Goal: Task Accomplishment & Management: Use online tool/utility

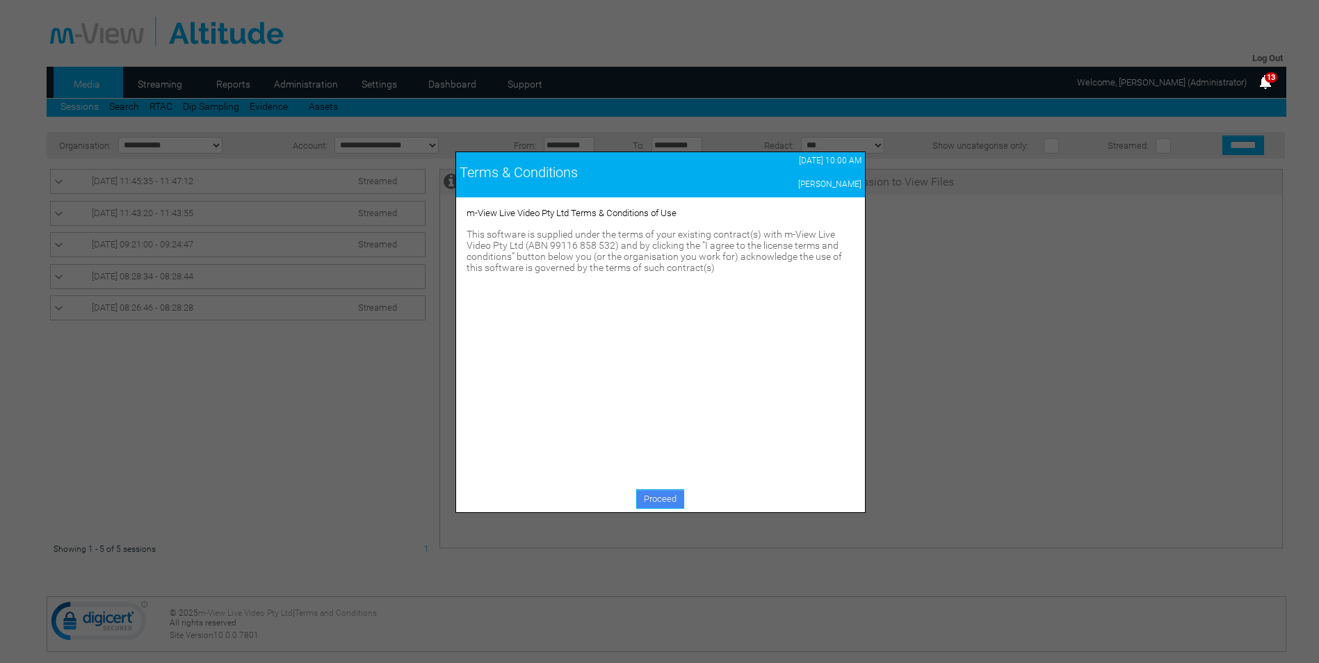
click at [648, 493] on link "Proceed" at bounding box center [660, 498] width 48 height 19
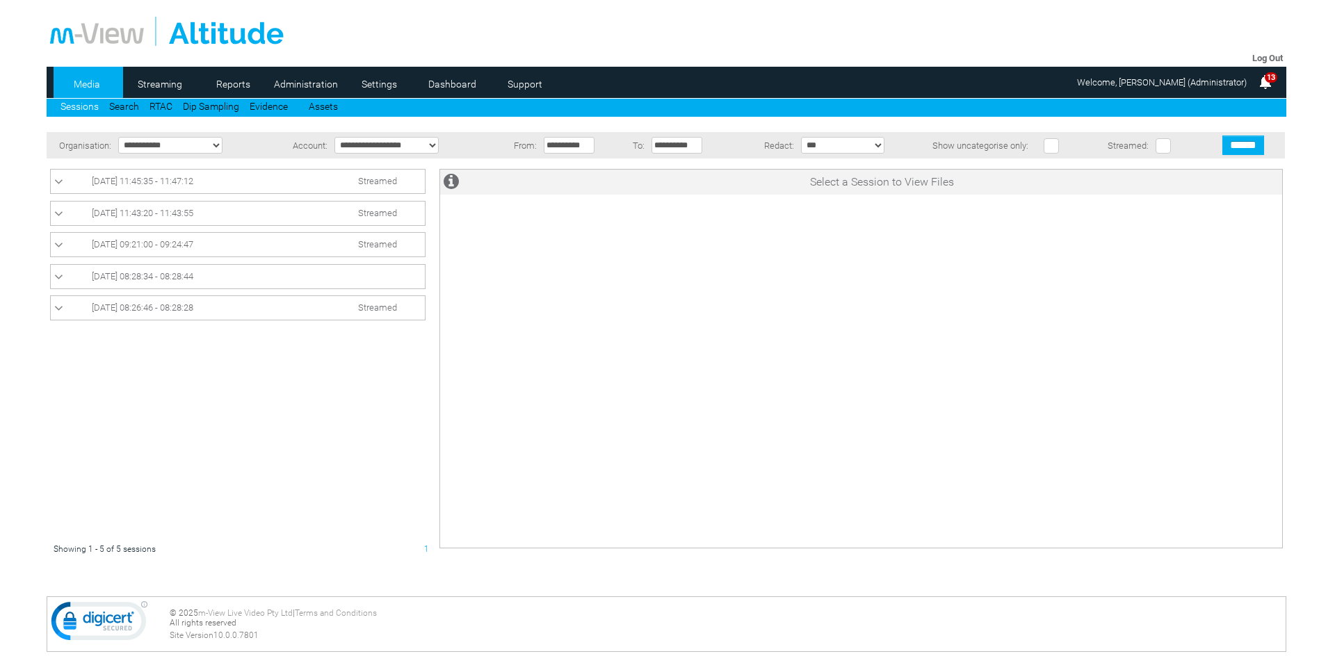
click at [158, 76] on link "Streaming" at bounding box center [159, 84] width 67 height 21
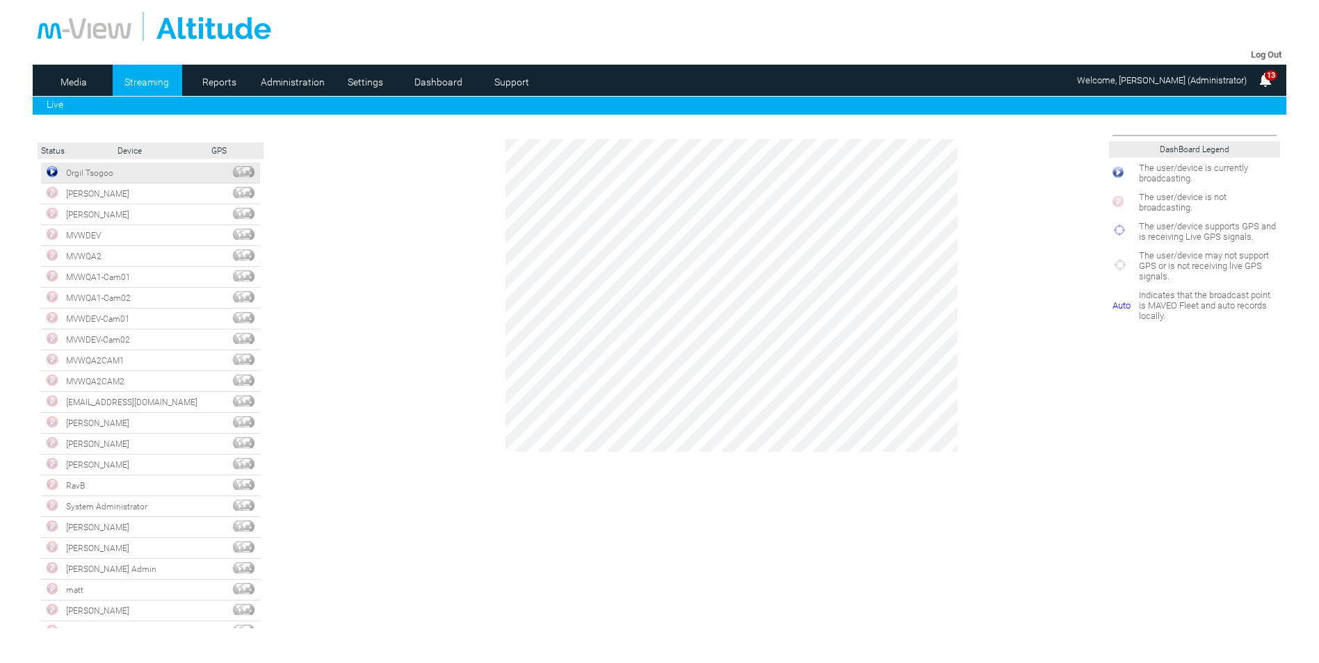
click at [51, 174] on img at bounding box center [52, 171] width 11 height 11
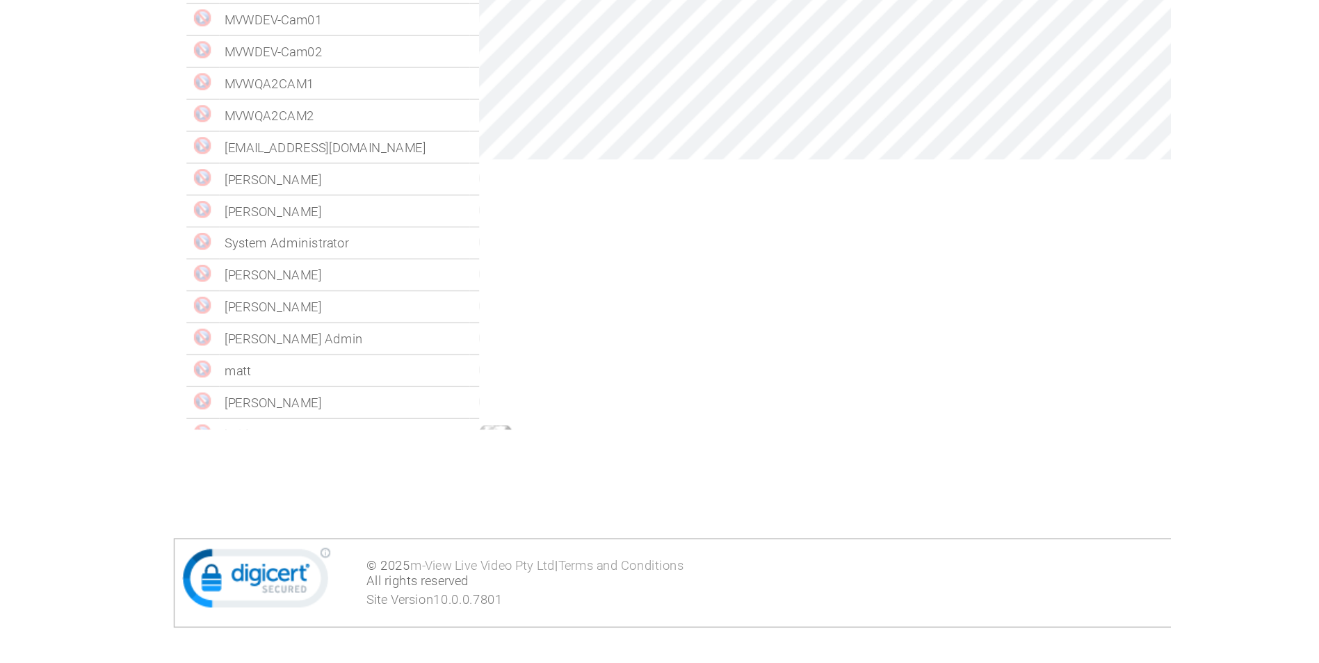
scroll to position [128, 0]
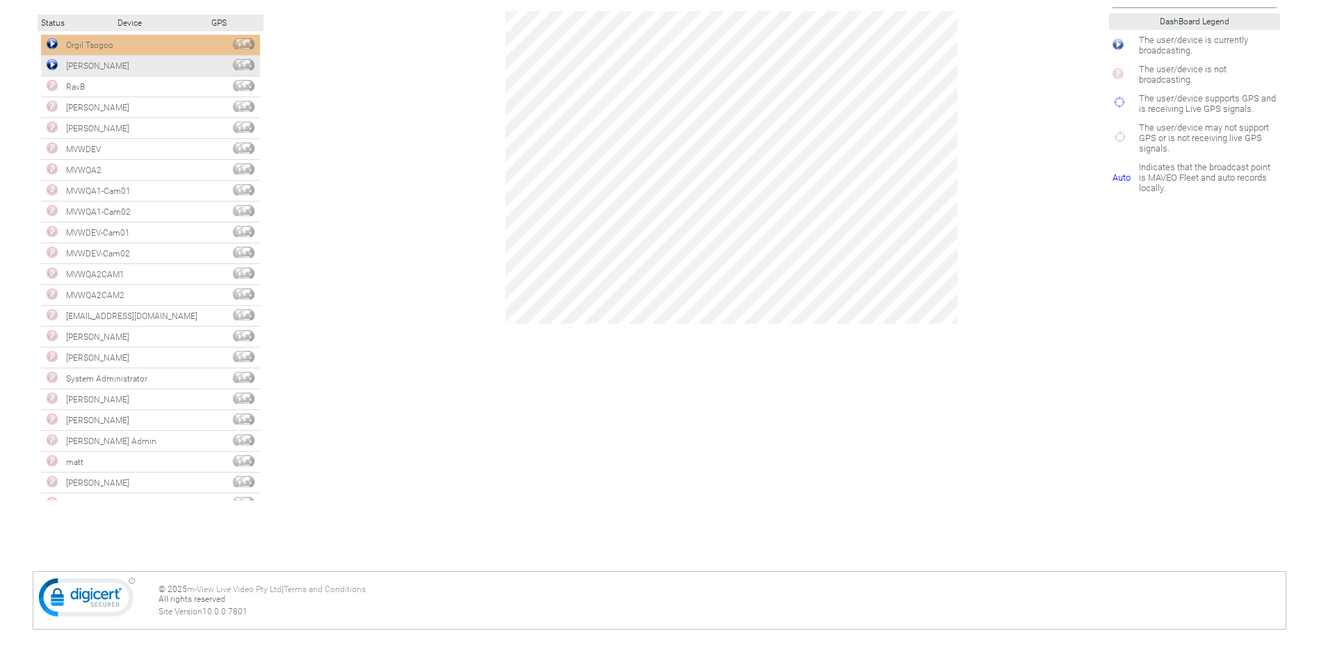
click at [76, 68] on td "Adam Crookes" at bounding box center [145, 66] width 164 height 21
click at [56, 63] on img at bounding box center [52, 64] width 11 height 11
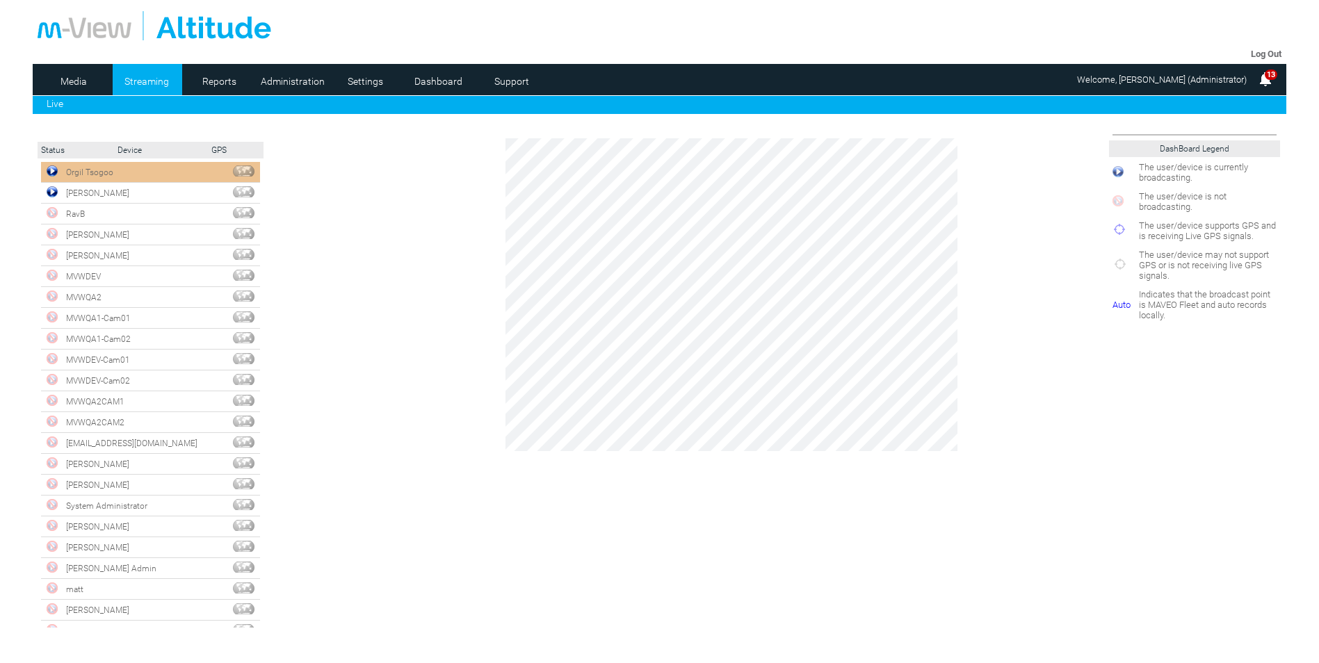
scroll to position [0, 0]
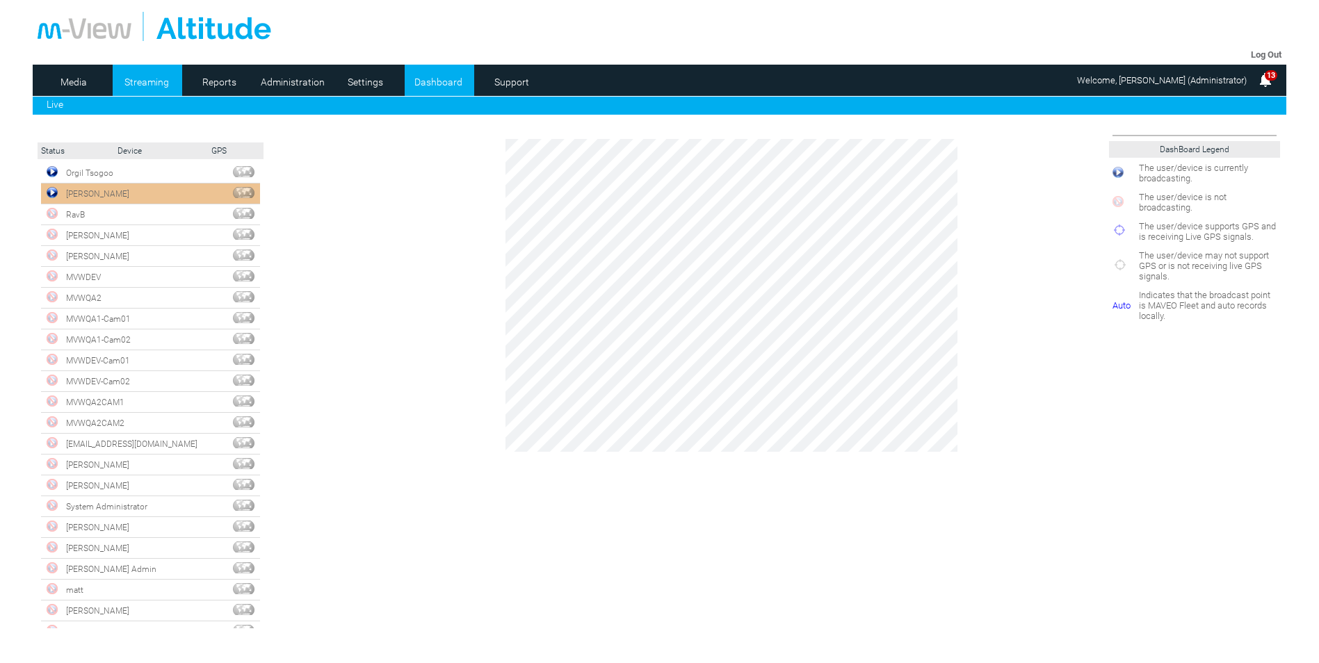
click at [427, 82] on link "Dashboard" at bounding box center [438, 82] width 67 height 21
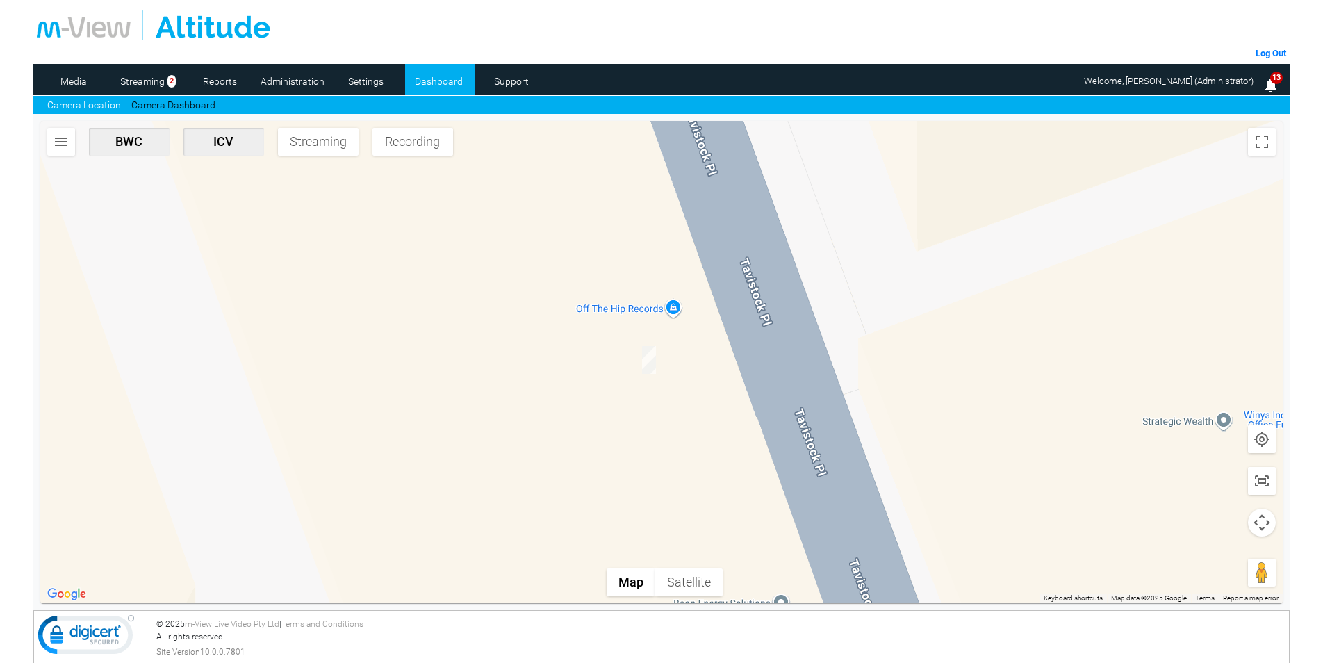
click at [55, 145] on img "button" at bounding box center [61, 141] width 17 height 17
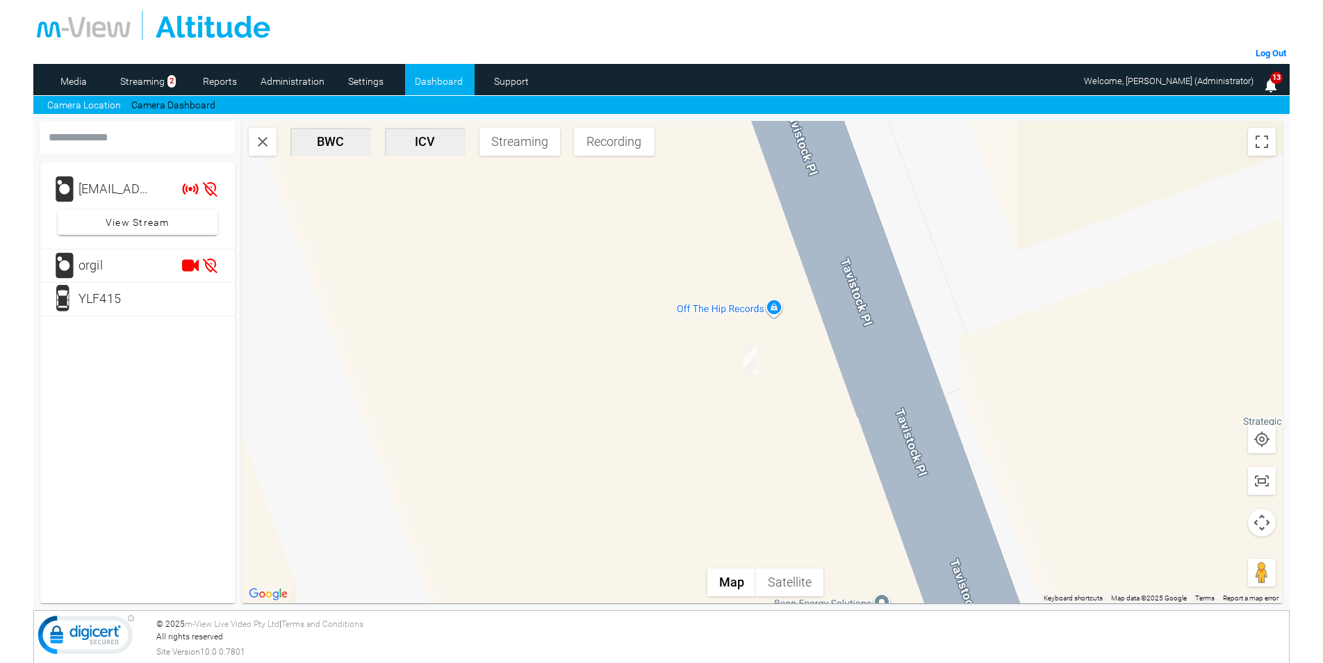
click at [516, 146] on span "Streaming" at bounding box center [520, 141] width 70 height 15
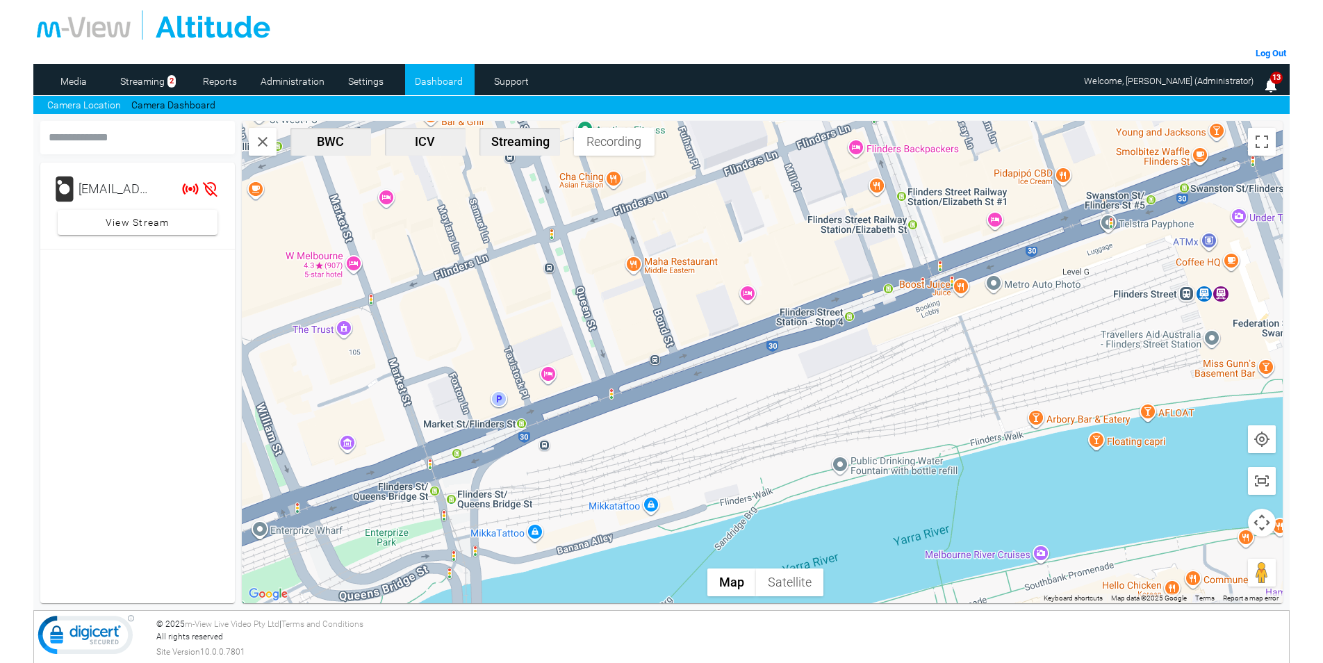
click at [321, 142] on span "BWC" at bounding box center [331, 141] width 70 height 15
click at [413, 141] on span "ICV" at bounding box center [426, 141] width 70 height 15
click at [503, 142] on span "Streaming" at bounding box center [520, 141] width 70 height 15
click at [512, 152] on button "Streaming" at bounding box center [520, 142] width 81 height 28
click at [174, 142] on input "text" at bounding box center [137, 137] width 195 height 33
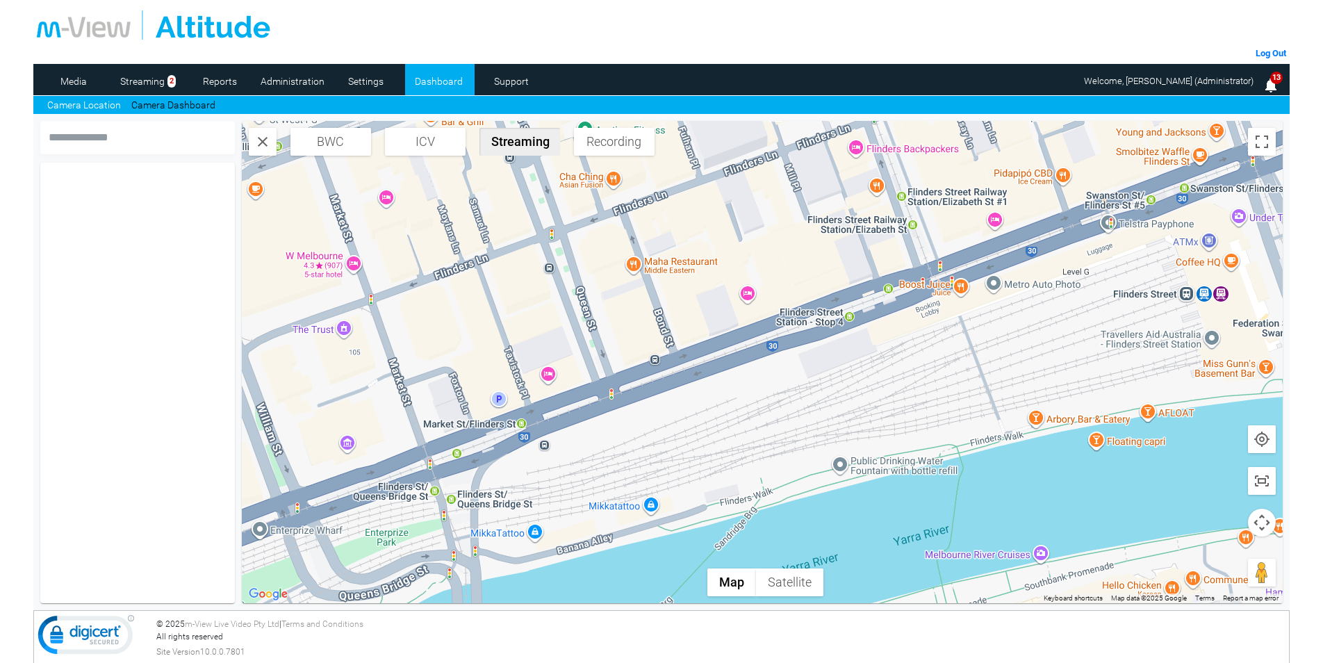
click at [265, 140] on img "button" at bounding box center [262, 141] width 17 height 17
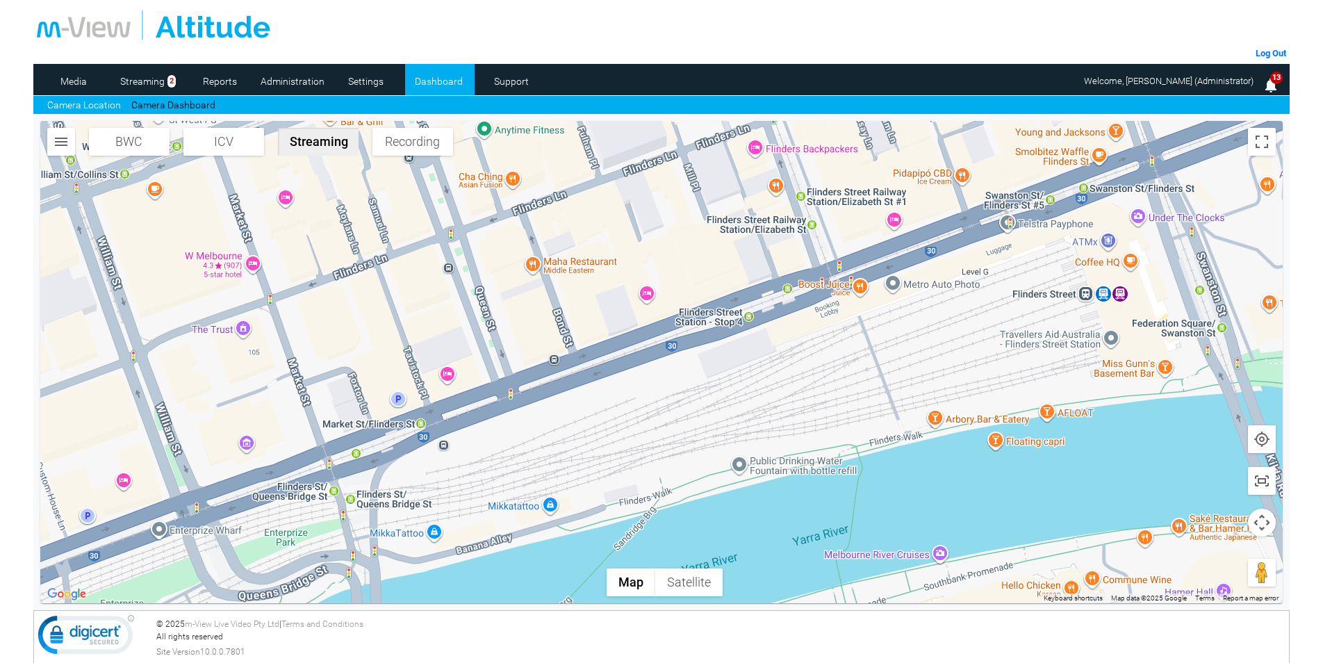
click at [65, 140] on img "button" at bounding box center [61, 141] width 17 height 17
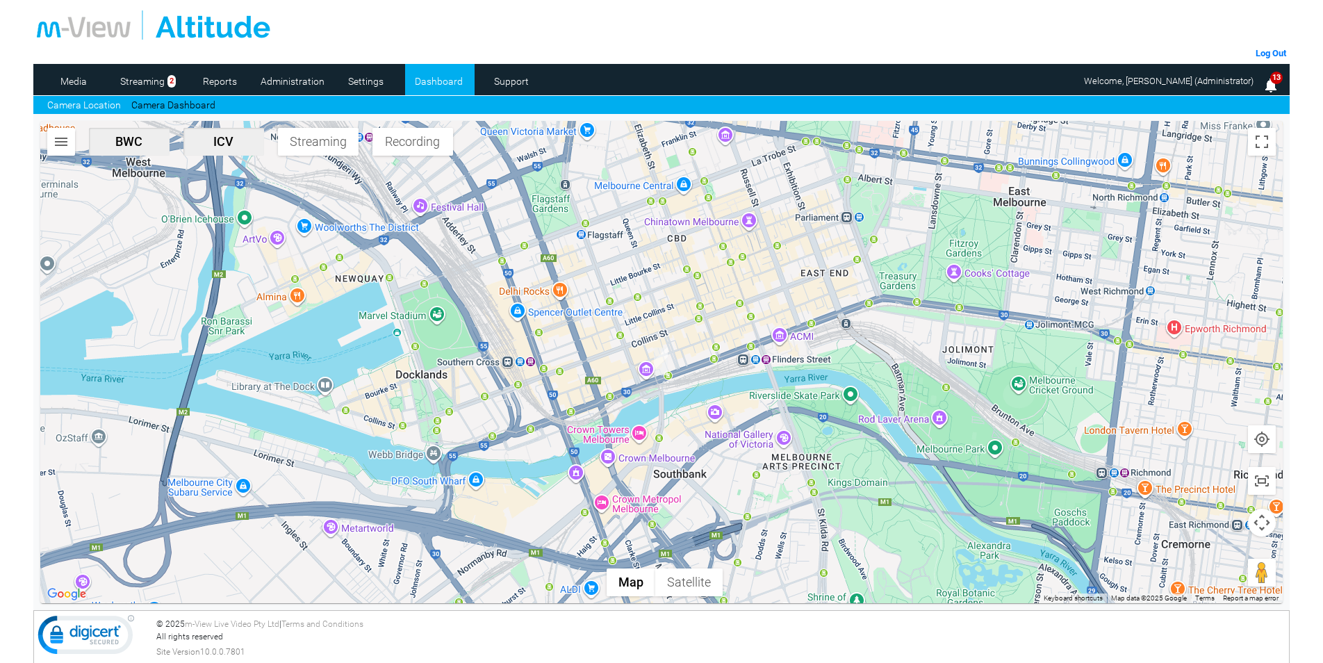
click at [67, 149] on img "button" at bounding box center [61, 141] width 17 height 17
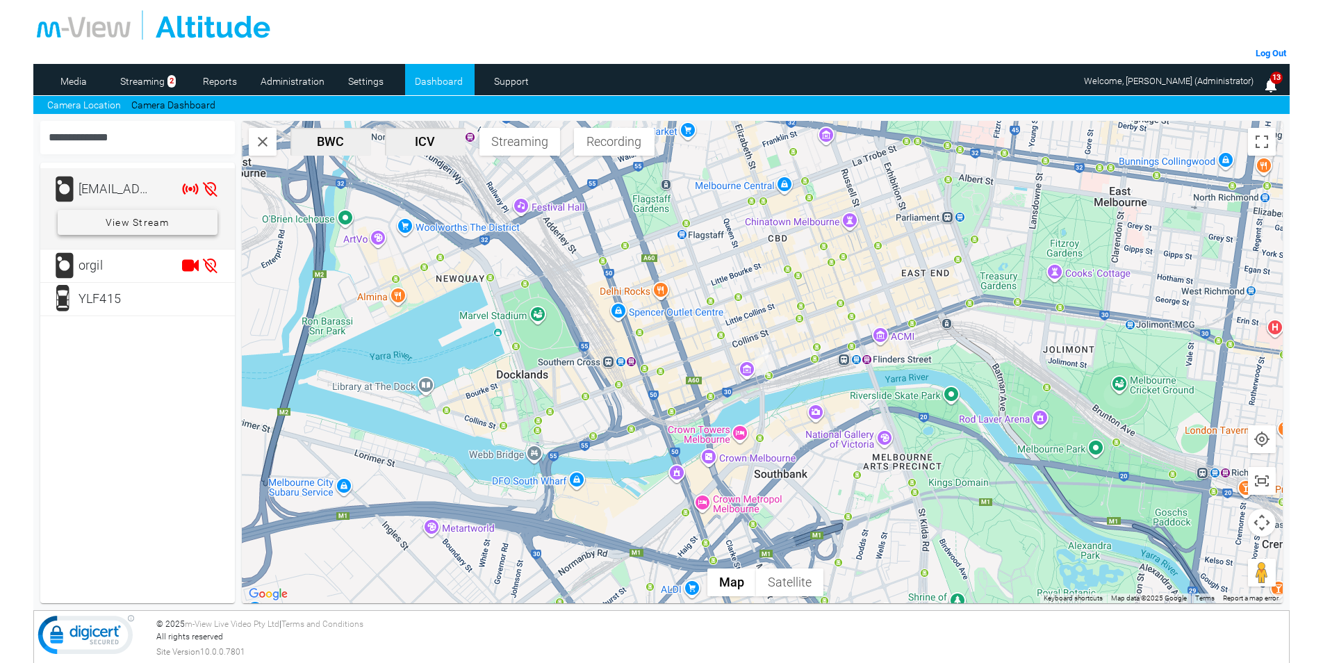
click at [138, 221] on span "View Stream" at bounding box center [138, 222] width 64 height 25
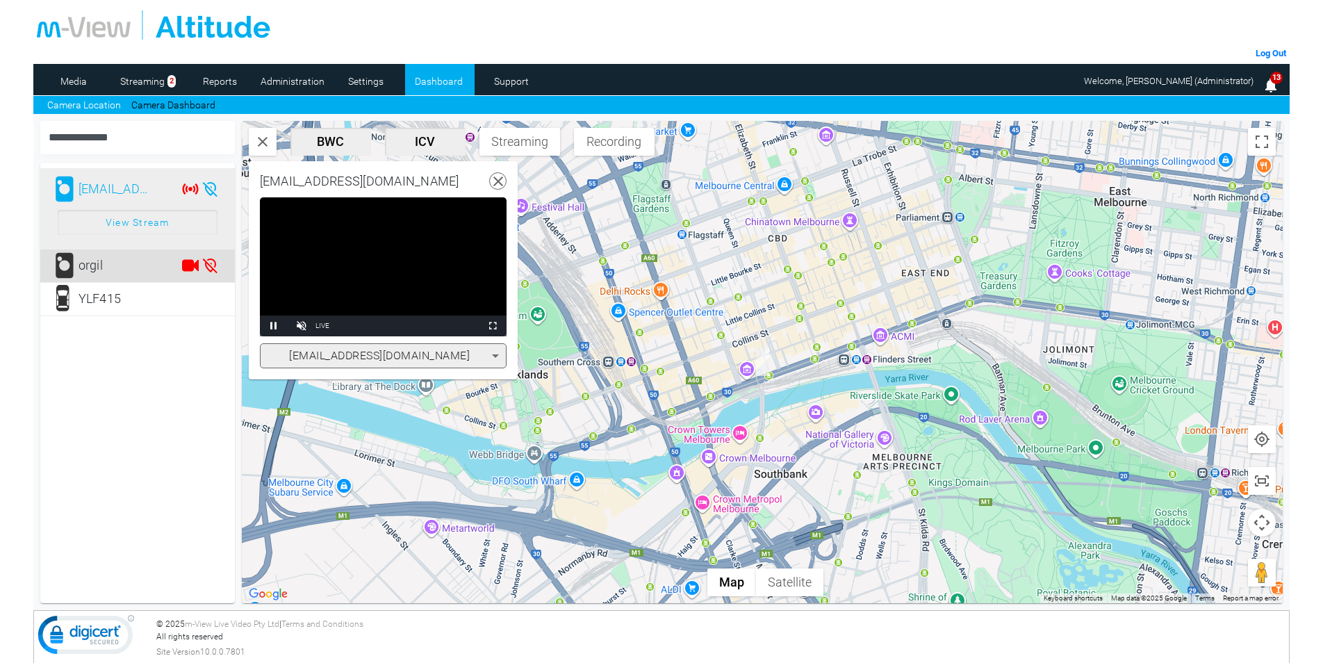
click at [104, 267] on div "orgil" at bounding box center [117, 266] width 76 height 28
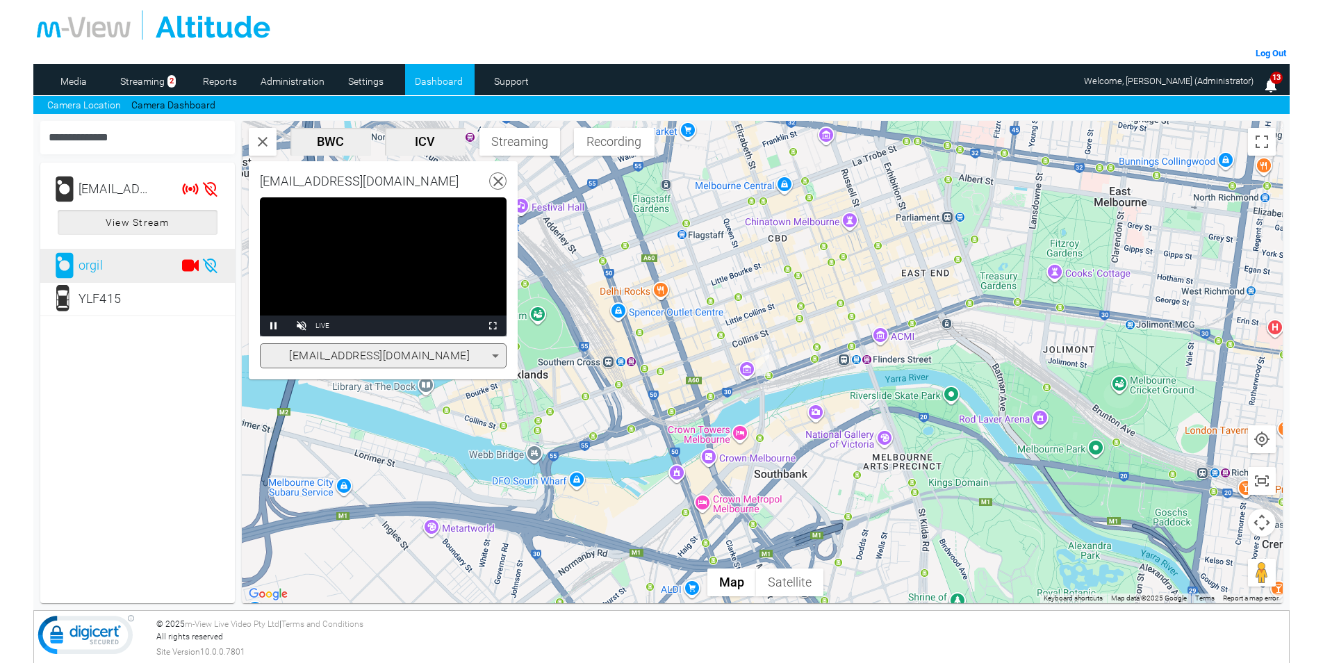
click at [505, 184] on icon at bounding box center [498, 181] width 17 height 17
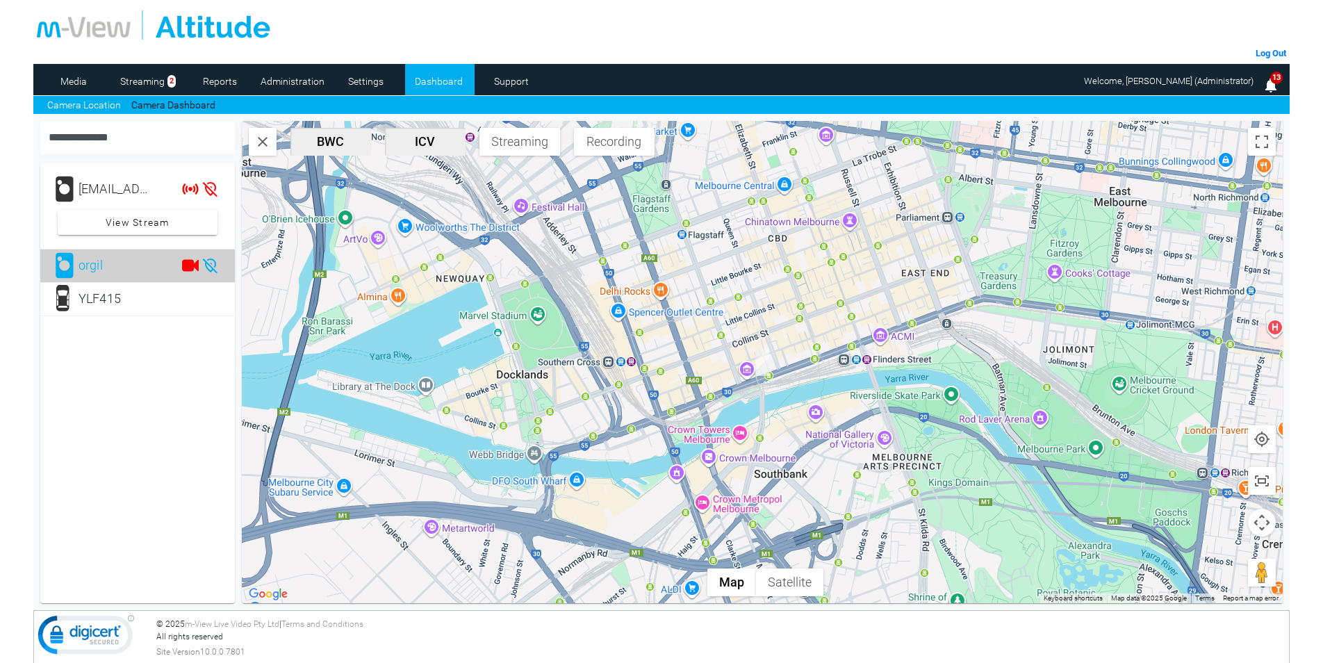
click at [149, 270] on div "orgil" at bounding box center [117, 266] width 76 height 28
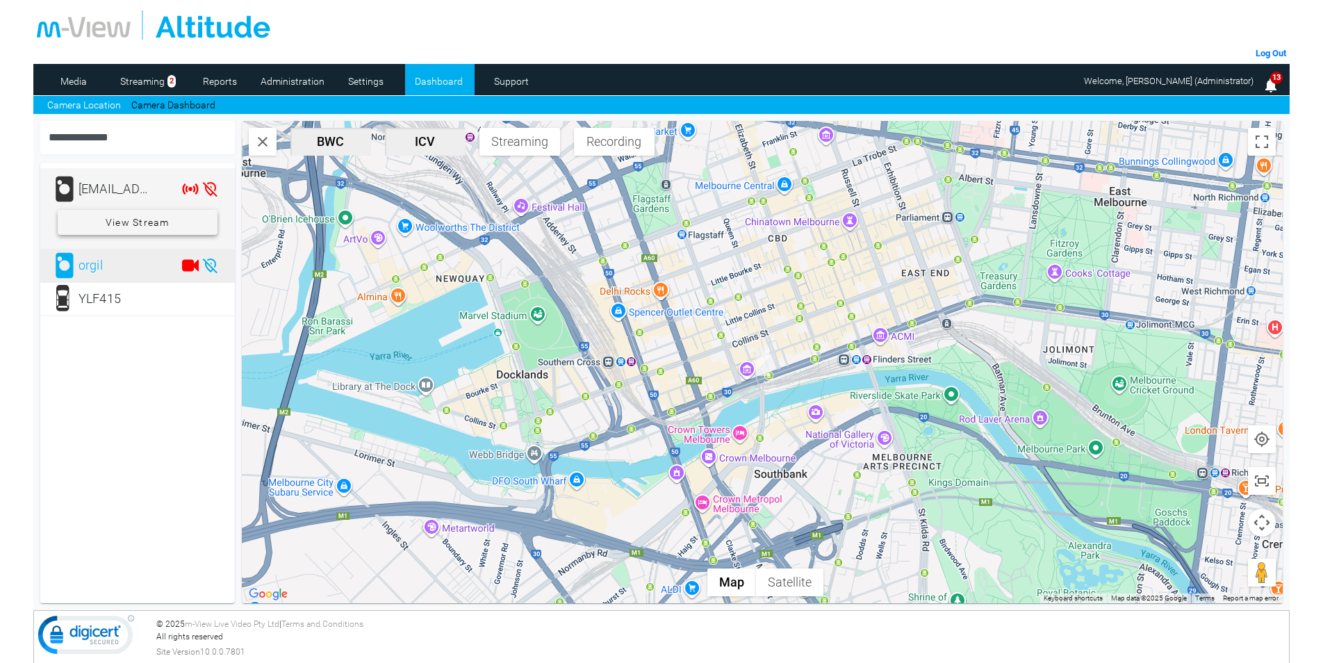
click at [181, 215] on span at bounding box center [138, 222] width 160 height 33
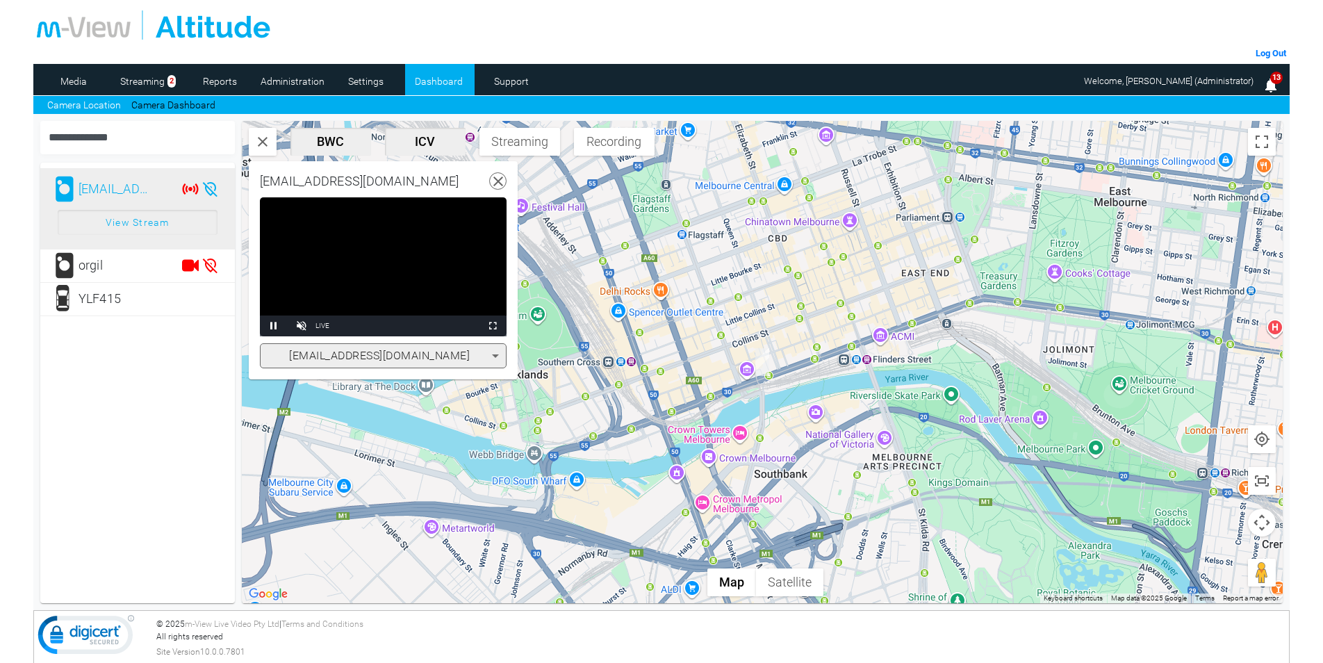
click at [493, 181] on icon at bounding box center [498, 181] width 17 height 17
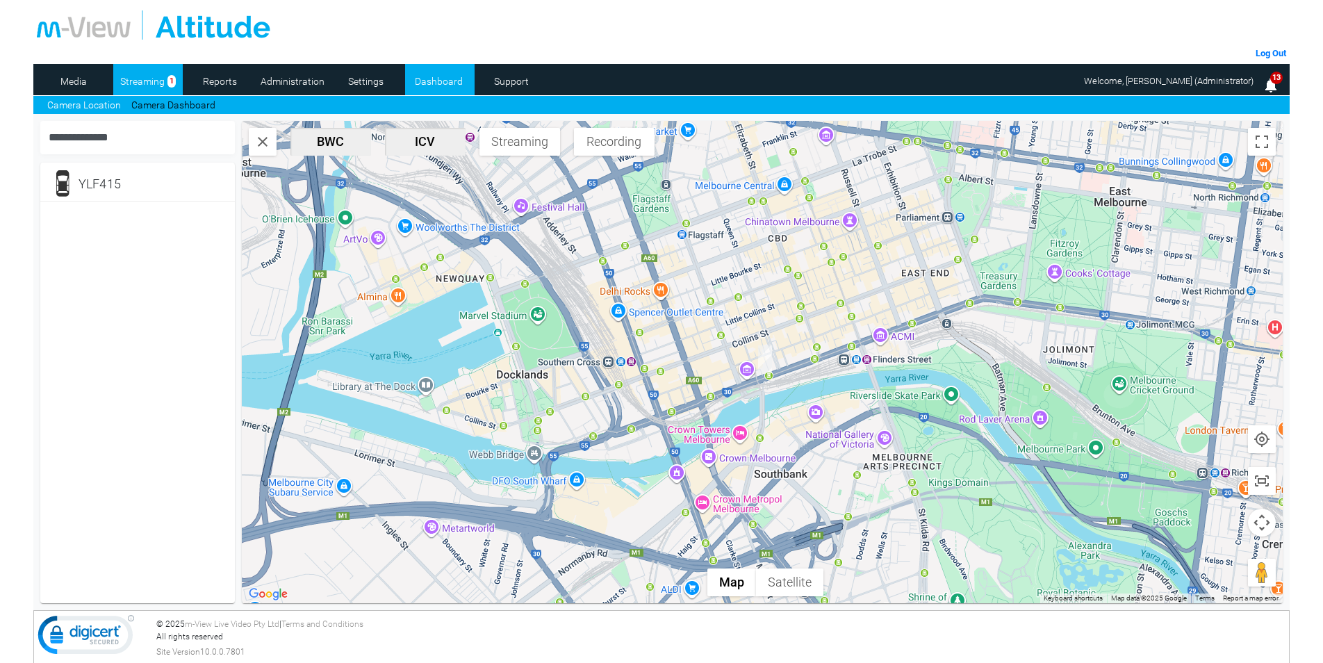
click at [149, 88] on link "Streaming" at bounding box center [142, 81] width 59 height 21
